Goal: Obtain resource: Download file/media

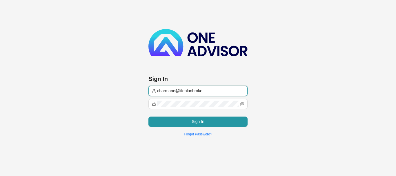
type input "[EMAIL_ADDRESS][DOMAIN_NAME]"
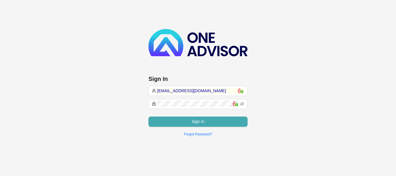
click at [199, 120] on span "Sign In" at bounding box center [197, 121] width 13 height 6
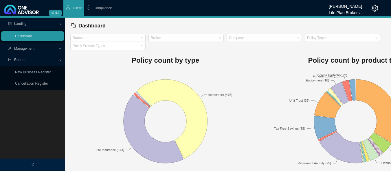
click at [26, 48] on span "Management" at bounding box center [24, 49] width 20 height 4
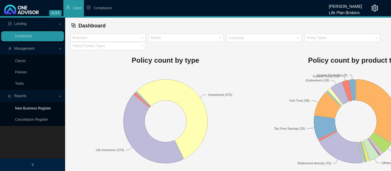
click at [27, 108] on link "New Business Register" at bounding box center [33, 109] width 36 height 4
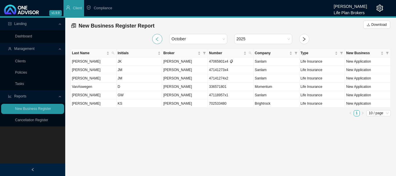
click at [159, 40] on icon "left" at bounding box center [157, 39] width 5 height 5
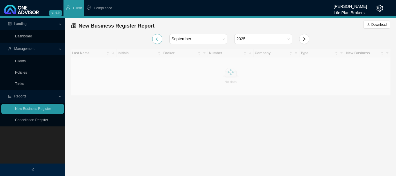
click at [159, 40] on icon "left" at bounding box center [157, 39] width 5 height 5
click at [159, 39] on icon "left" at bounding box center [157, 39] width 5 height 5
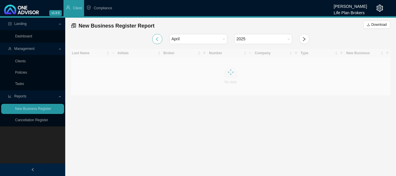
click at [159, 39] on icon "left" at bounding box center [157, 39] width 5 height 5
click at [159, 39] on button "button" at bounding box center [157, 39] width 10 height 10
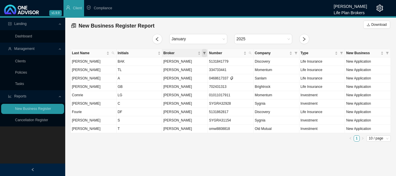
click at [202, 53] on span "Broker" at bounding box center [204, 53] width 5 height 8
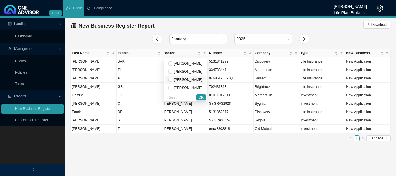
click at [198, 79] on span "[PERSON_NAME]" at bounding box center [187, 80] width 30 height 4
checkbox input "true"
click at [201, 98] on span "OK" at bounding box center [200, 97] width 5 height 6
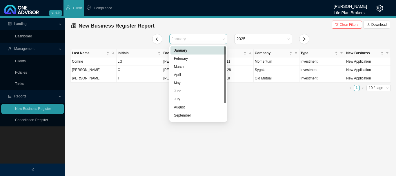
click at [224, 37] on span "January" at bounding box center [197, 39] width 53 height 10
click at [195, 60] on div "February" at bounding box center [198, 59] width 49 height 6
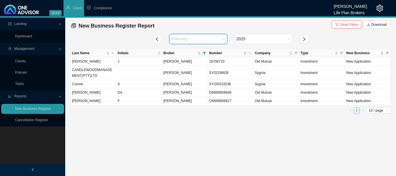
click at [224, 39] on span "February" at bounding box center [197, 39] width 53 height 10
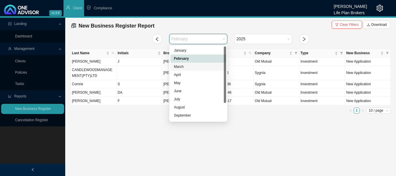
click at [189, 66] on div "March" at bounding box center [198, 67] width 49 height 6
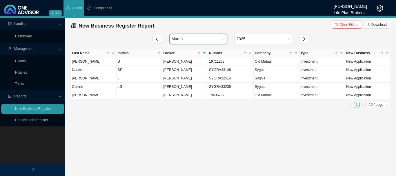
click at [225, 37] on div "March" at bounding box center [198, 39] width 58 height 10
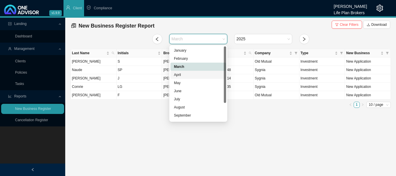
click at [179, 74] on div "April" at bounding box center [198, 75] width 49 height 6
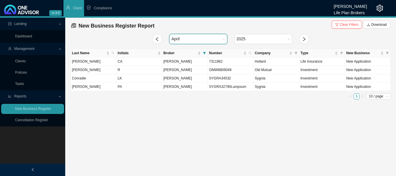
click at [225, 40] on div "April" at bounding box center [198, 39] width 58 height 10
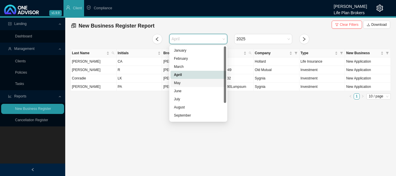
click at [182, 84] on div "May" at bounding box center [198, 83] width 49 height 6
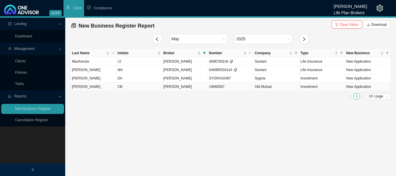
click at [313, 87] on span "Investment" at bounding box center [308, 87] width 17 height 4
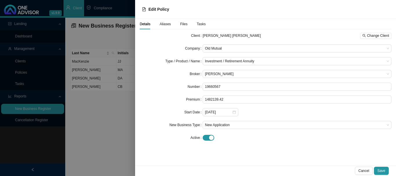
click at [126, 7] on div at bounding box center [198, 88] width 396 height 176
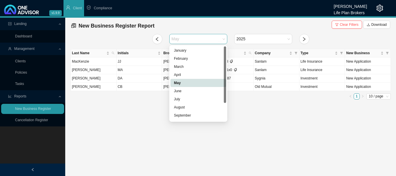
click at [226, 39] on div "May" at bounding box center [198, 39] width 58 height 10
click at [177, 93] on div "June" at bounding box center [198, 91] width 49 height 6
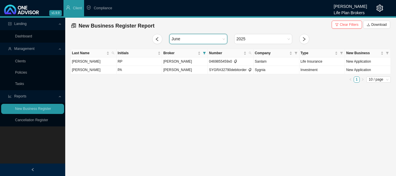
click at [224, 39] on span "June" at bounding box center [197, 39] width 53 height 10
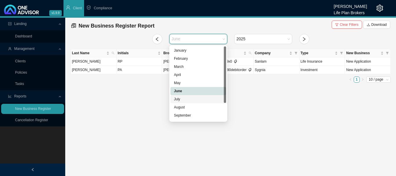
click at [181, 99] on div "July" at bounding box center [198, 99] width 49 height 6
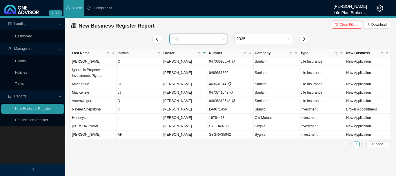
click at [224, 38] on span "July" at bounding box center [197, 39] width 53 height 10
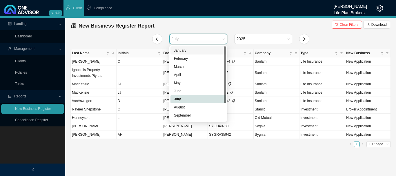
click at [189, 48] on div "January" at bounding box center [198, 51] width 49 height 6
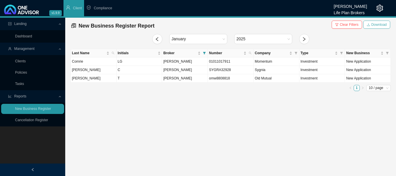
click at [373, 24] on span "Download" at bounding box center [378, 25] width 15 height 6
click at [223, 41] on span "January" at bounding box center [197, 39] width 53 height 10
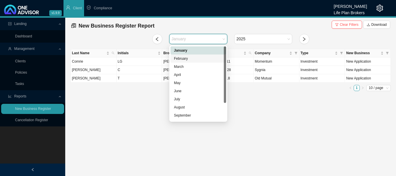
click at [187, 59] on div "February" at bounding box center [198, 59] width 49 height 6
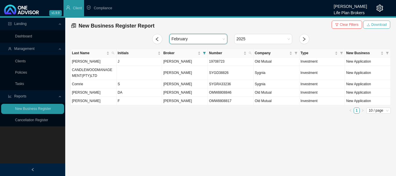
drag, startPoint x: 379, startPoint y: 23, endPoint x: 375, endPoint y: 27, distance: 5.7
click at [379, 23] on span "Download" at bounding box center [378, 25] width 15 height 6
click at [226, 38] on div "February" at bounding box center [198, 39] width 58 height 10
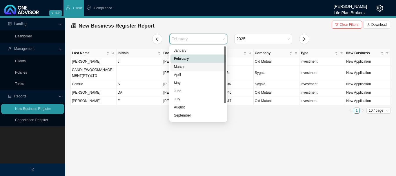
click at [184, 66] on div "March" at bounding box center [198, 67] width 49 height 6
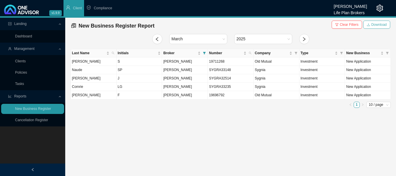
click at [373, 25] on span "Download" at bounding box center [378, 25] width 15 height 6
click at [224, 39] on span "March" at bounding box center [197, 39] width 53 height 10
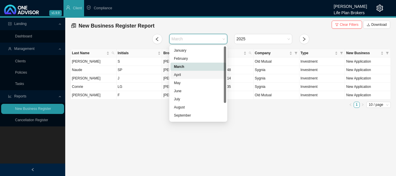
click at [176, 74] on div "April" at bounding box center [198, 75] width 49 height 6
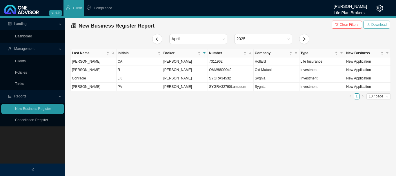
click at [377, 22] on span "Download" at bounding box center [378, 25] width 15 height 6
click at [224, 39] on div "April" at bounding box center [198, 39] width 58 height 10
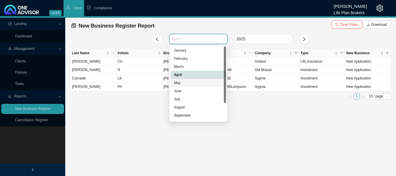
click at [180, 82] on div "May" at bounding box center [198, 83] width 49 height 6
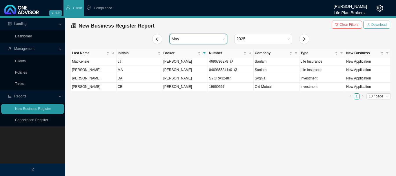
click at [375, 24] on span "Download" at bounding box center [378, 25] width 15 height 6
click at [224, 38] on span "May" at bounding box center [197, 39] width 53 height 10
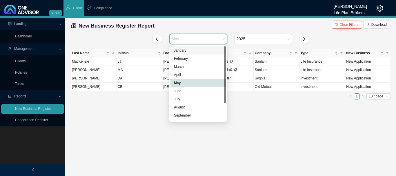
click at [182, 50] on div "January" at bounding box center [198, 51] width 49 height 6
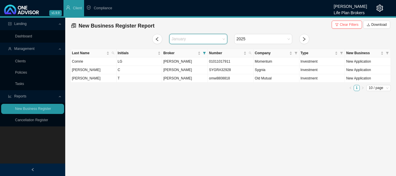
click at [223, 39] on span "January" at bounding box center [197, 39] width 53 height 10
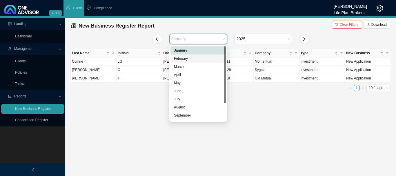
click at [188, 57] on div "February" at bounding box center [198, 59] width 49 height 6
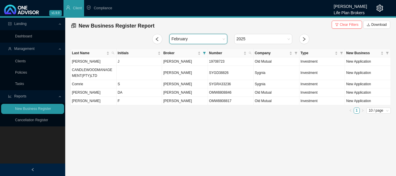
click at [224, 39] on span "February" at bounding box center [197, 39] width 53 height 10
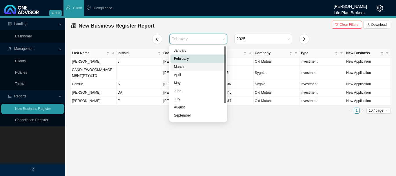
click at [179, 67] on div "March" at bounding box center [198, 67] width 49 height 6
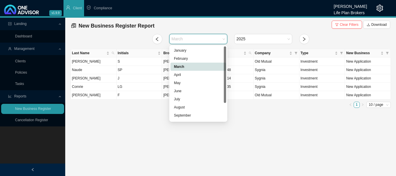
click at [224, 39] on span "March" at bounding box center [197, 39] width 53 height 10
click at [182, 74] on div "April" at bounding box center [198, 75] width 49 height 6
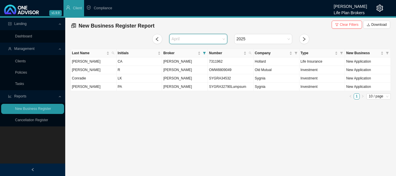
click at [224, 39] on span "April" at bounding box center [197, 39] width 53 height 10
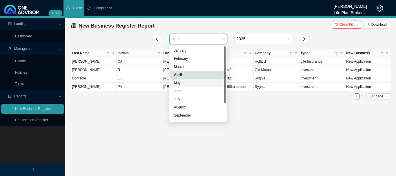
click at [179, 82] on div "May" at bounding box center [198, 83] width 49 height 6
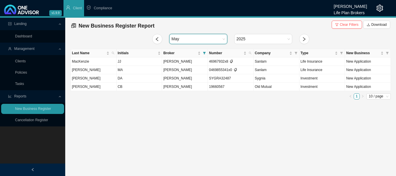
click at [224, 40] on span "May" at bounding box center [197, 39] width 53 height 10
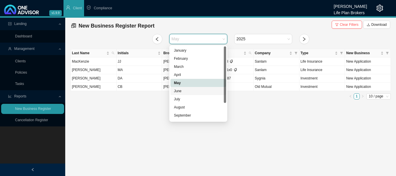
click at [178, 92] on div "June" at bounding box center [198, 91] width 49 height 6
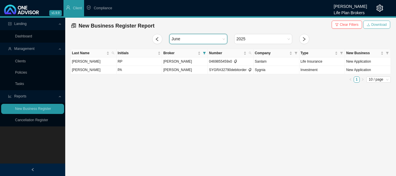
click at [381, 23] on span "Download" at bounding box center [378, 25] width 15 height 6
click at [223, 39] on span "June" at bounding box center [197, 39] width 53 height 10
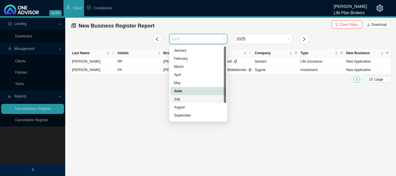
click at [177, 98] on div "July" at bounding box center [198, 99] width 49 height 6
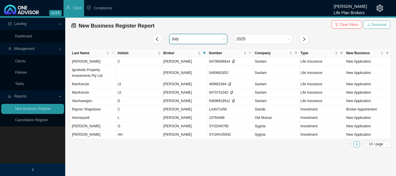
click at [374, 24] on span "Download" at bounding box center [378, 25] width 15 height 6
click at [224, 39] on span "July" at bounding box center [197, 39] width 53 height 10
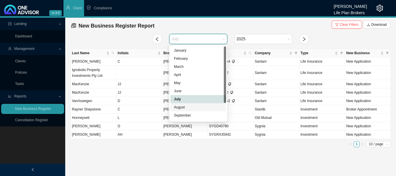
click at [179, 107] on div "August" at bounding box center [198, 107] width 49 height 6
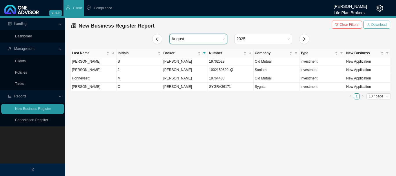
click at [374, 24] on span "Download" at bounding box center [378, 25] width 15 height 6
click at [225, 39] on div "August" at bounding box center [198, 39] width 58 height 10
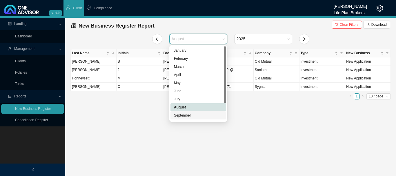
click at [180, 114] on div "September" at bounding box center [198, 115] width 49 height 6
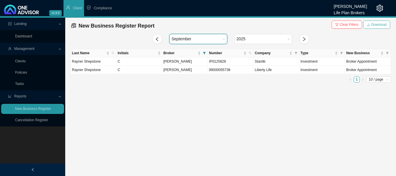
click at [377, 24] on span "Download" at bounding box center [378, 25] width 15 height 6
